Goal: Transaction & Acquisition: Purchase product/service

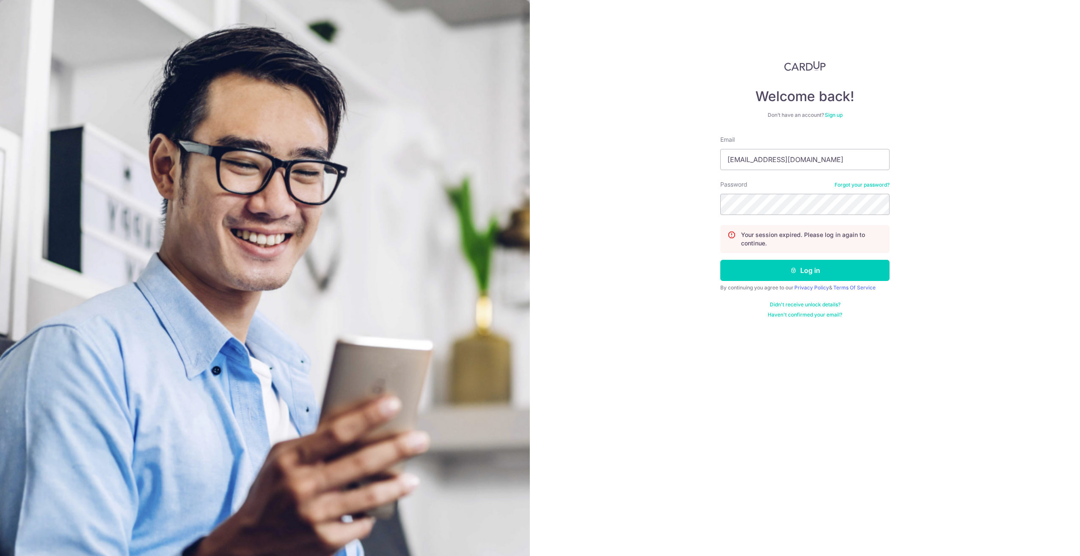
click at [948, 206] on div "Welcome back! Don’t have an account? Sign up Email [EMAIL_ADDRESS][DOMAIN_NAME]…" at bounding box center [805, 278] width 550 height 556
click at [792, 267] on icon "submit" at bounding box center [793, 270] width 7 height 7
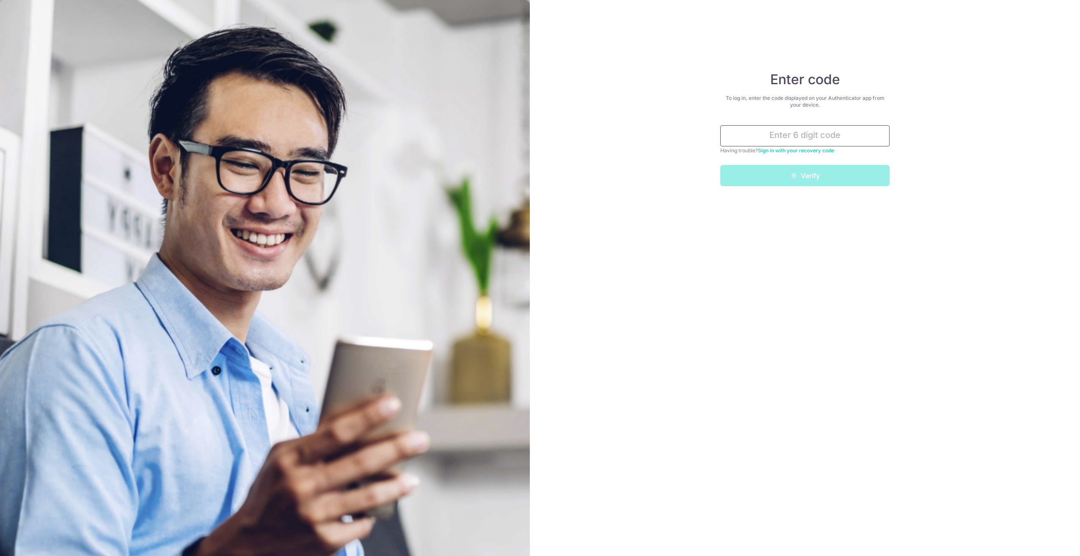
click at [802, 137] on input "text" at bounding box center [804, 135] width 169 height 21
type input "785823"
click at [720, 165] on button "Verify" at bounding box center [804, 175] width 169 height 21
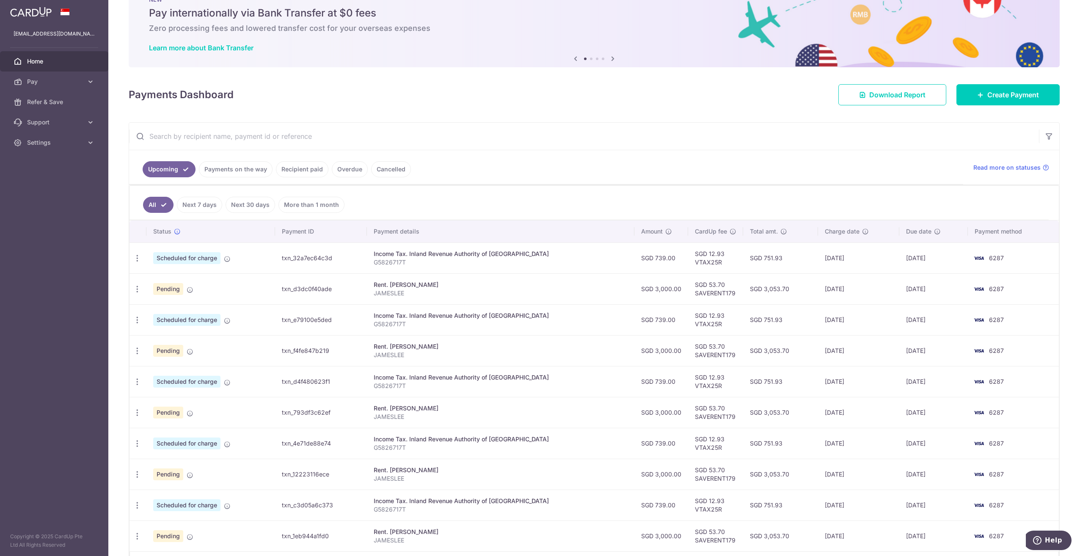
scroll to position [3, 0]
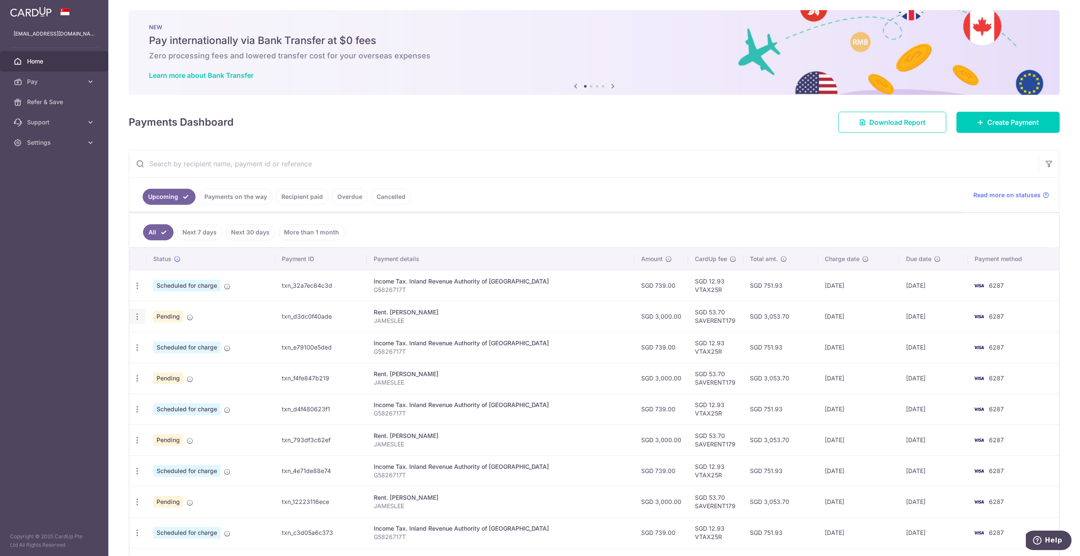
click at [136, 316] on icon "button" at bounding box center [137, 316] width 9 height 9
click at [165, 360] on span "Cancel payment" at bounding box center [182, 360] width 57 height 10
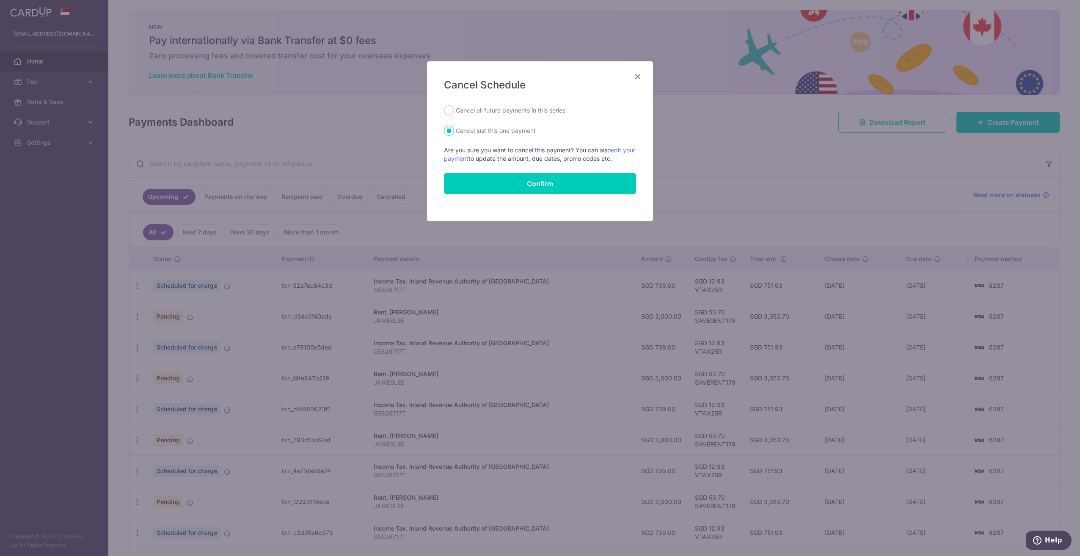
click at [518, 111] on label "Cancel all future payments in this series" at bounding box center [511, 110] width 110 height 10
click at [454, 111] on input "Cancel all future payments in this series" at bounding box center [449, 110] width 10 height 10
radio input "true"
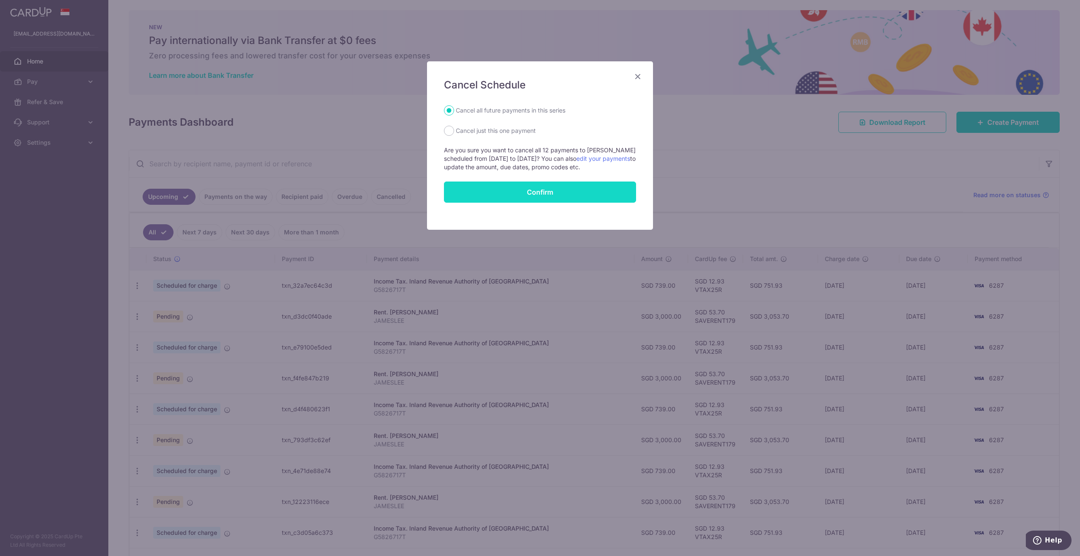
click at [541, 190] on button "Confirm" at bounding box center [540, 191] width 192 height 21
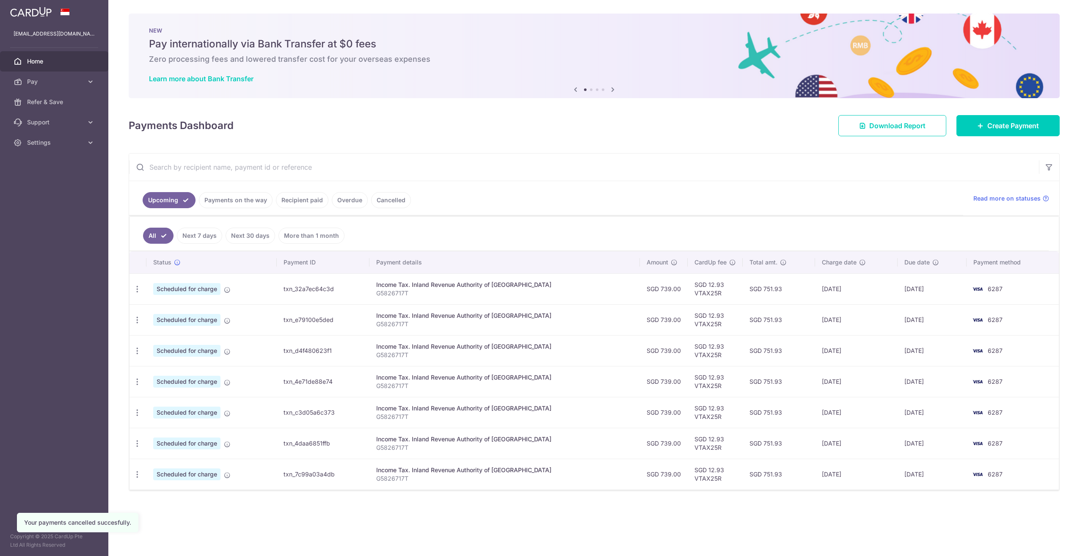
click at [570, 237] on ul "All Next 7 days Next 30 days More than 1 month" at bounding box center [588, 234] width 919 height 34
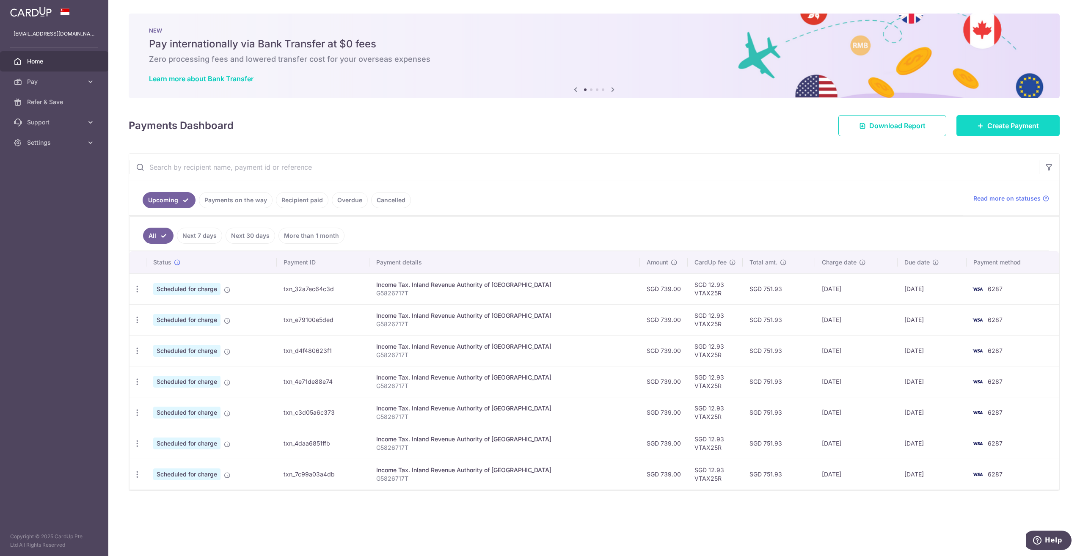
click at [997, 128] on span "Create Payment" at bounding box center [1013, 126] width 52 height 10
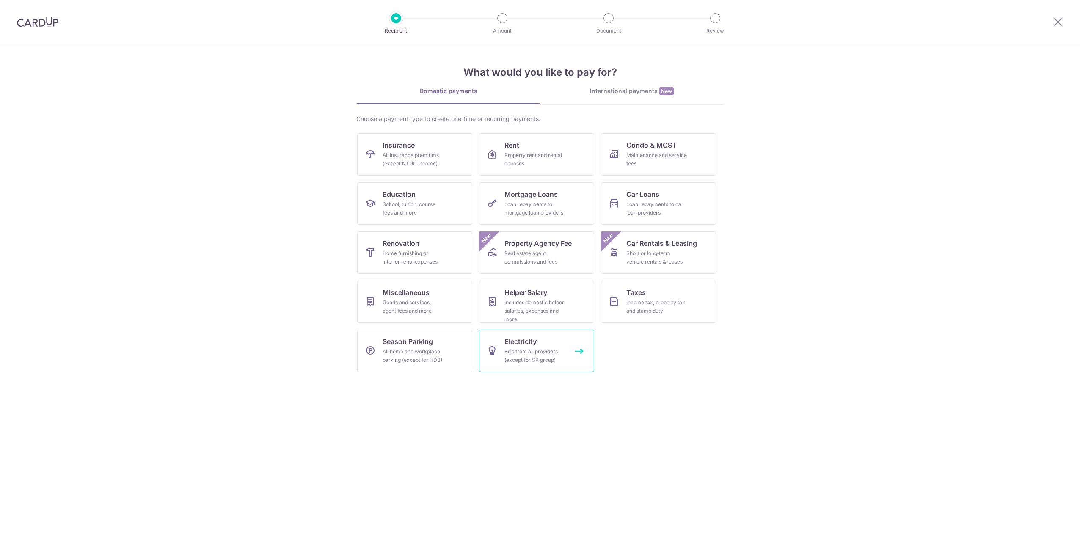
click at [521, 344] on span "Electricity" at bounding box center [520, 341] width 32 height 10
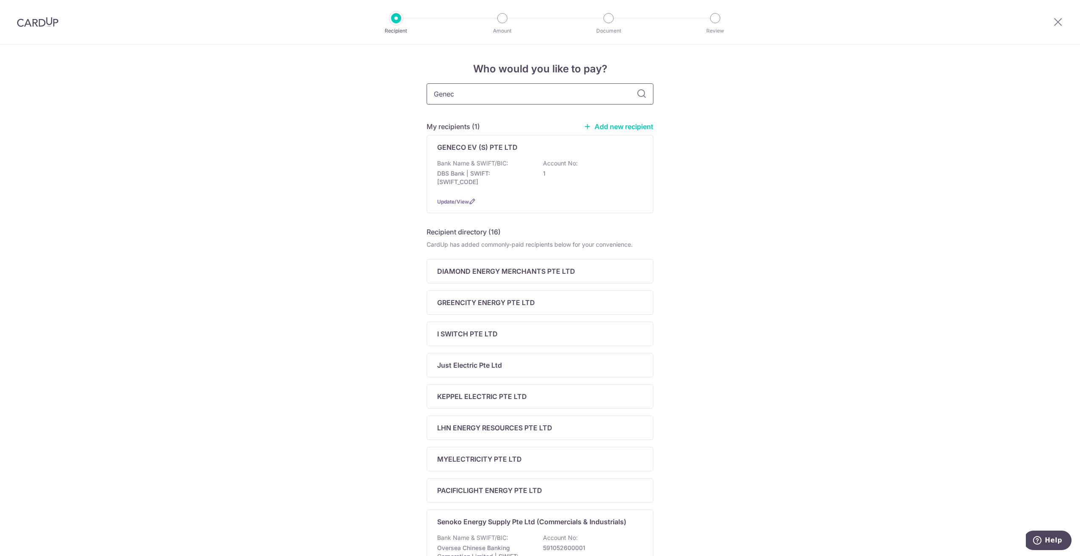
type input "Geneco"
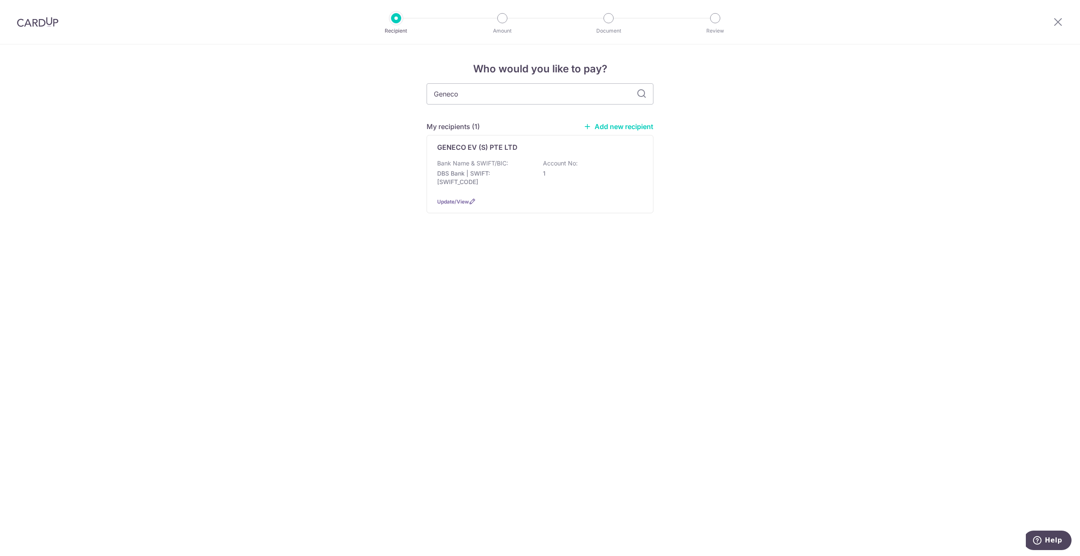
click at [603, 126] on link "Add new recipient" at bounding box center [618, 126] width 70 height 8
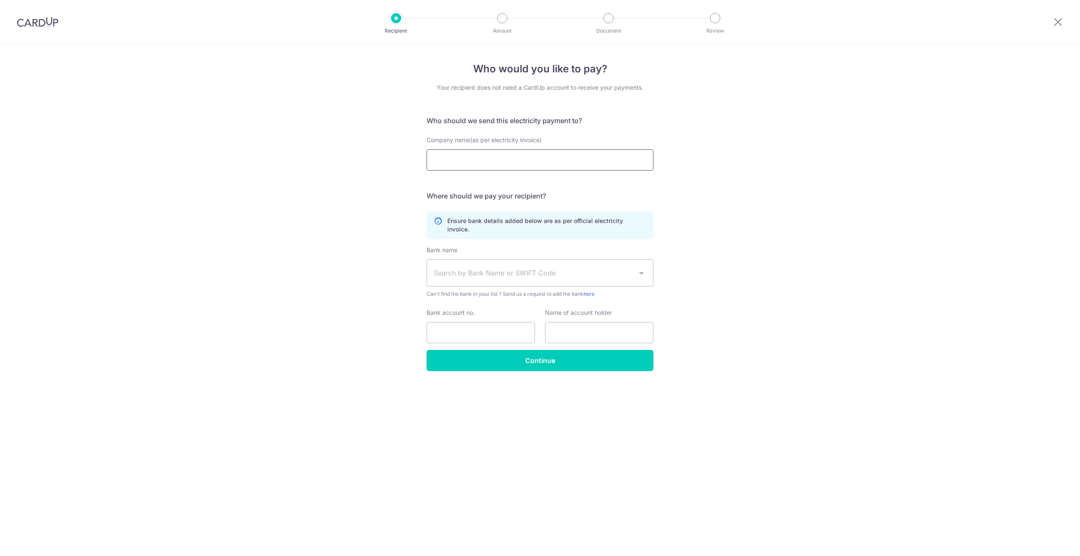
click at [506, 160] on input "Company name(as per electricity invoice)" at bounding box center [539, 159] width 227 height 21
type input "Geneco"
click at [594, 268] on span "Search by Bank Name or SWIFT Code" at bounding box center [533, 273] width 199 height 10
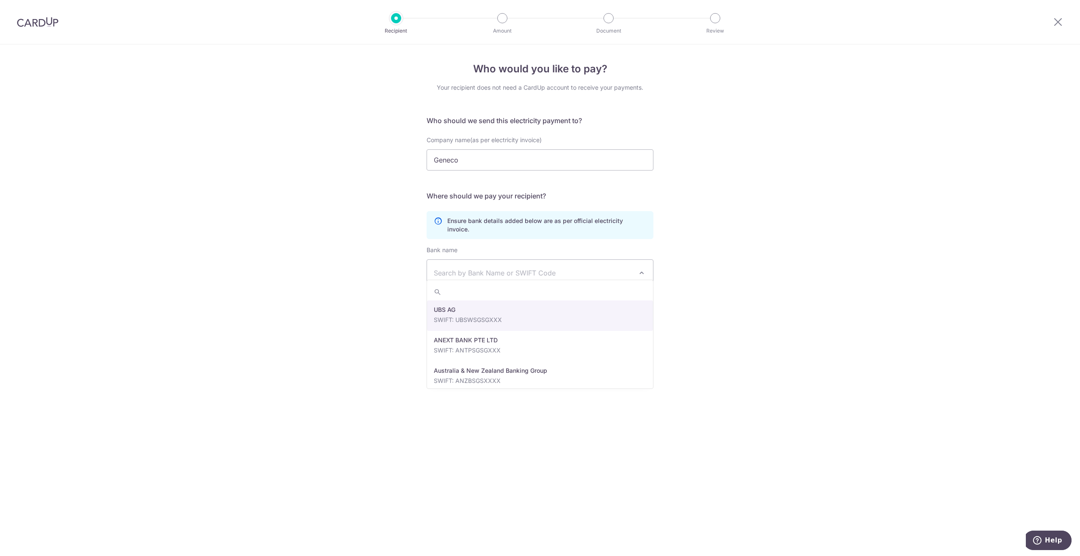
click at [594, 268] on span "Search by Bank Name or SWIFT Code" at bounding box center [533, 273] width 199 height 10
